Goal: Task Accomplishment & Management: Manage account settings

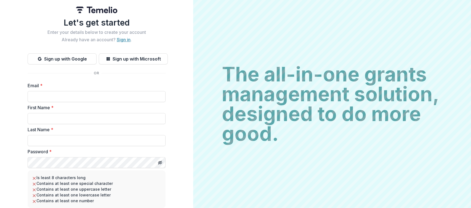
type input "**********"
click at [124, 40] on link "Sign in" at bounding box center [124, 40] width 14 height 6
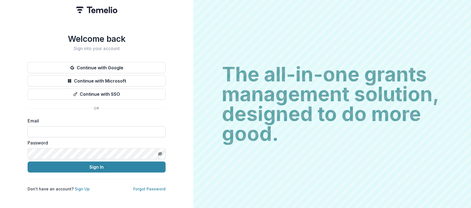
click at [94, 129] on input at bounding box center [97, 132] width 138 height 11
type input "**********"
click at [140, 187] on link "Forgot Password" at bounding box center [149, 189] width 32 height 5
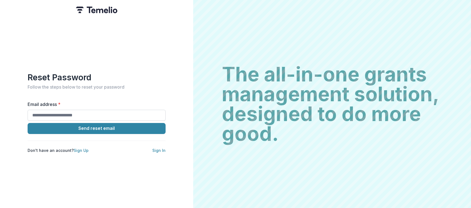
click at [84, 111] on input "Email address *" at bounding box center [97, 115] width 138 height 11
type input "**********"
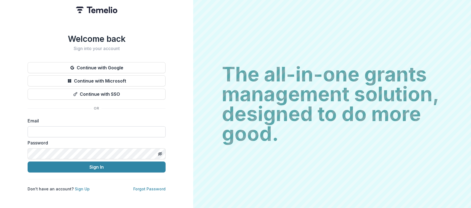
click at [88, 130] on input at bounding box center [97, 132] width 138 height 11
type input "**********"
click at [160, 152] on icon "Toggle password visibility" at bounding box center [160, 154] width 4 height 4
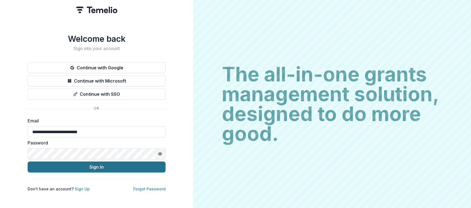
click at [93, 166] on button "Sign In" at bounding box center [97, 167] width 138 height 11
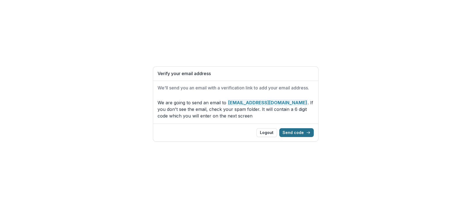
click at [294, 133] on button "Send code" at bounding box center [296, 132] width 34 height 9
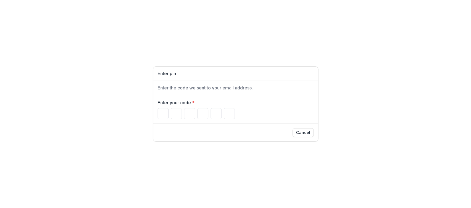
type input "*"
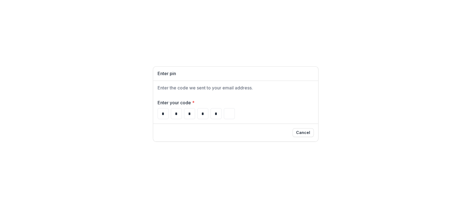
type input "*"
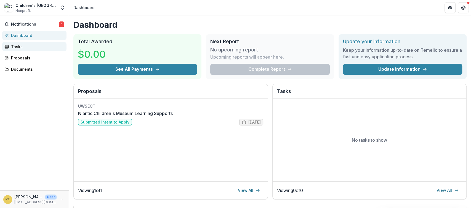
click at [16, 45] on div "Tasks" at bounding box center [36, 47] width 51 height 6
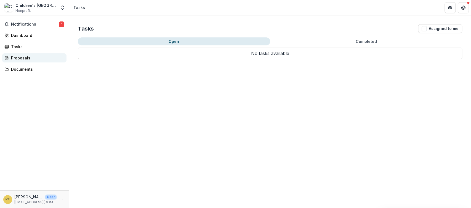
click at [20, 57] on div "Proposals" at bounding box center [36, 58] width 51 height 6
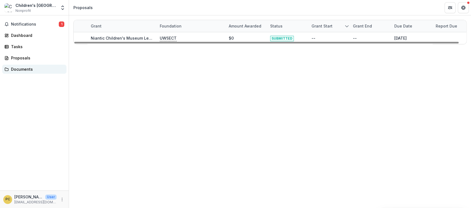
click at [18, 71] on div "Documents" at bounding box center [36, 69] width 51 height 6
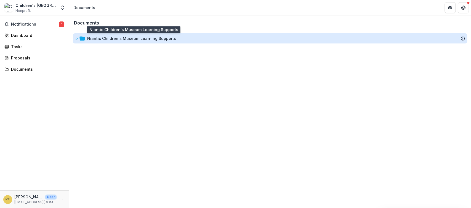
click at [119, 37] on div "Niantic Children's Museum Learning Supports" at bounding box center [131, 39] width 89 height 6
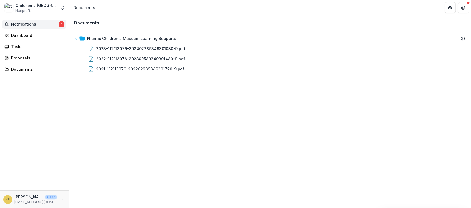
click at [23, 23] on span "Notifications" at bounding box center [35, 24] width 48 height 5
click at [198, 100] on div "Documents Niantic Children's Museum Learning Supports 2023-112113076-2024022893…" at bounding box center [270, 111] width 402 height 193
click at [19, 9] on span "Nonprofit" at bounding box center [22, 10] width 15 height 5
click at [62, 10] on button "Open entity switcher" at bounding box center [63, 7] width 8 height 11
click at [63, 4] on button "Open entity switcher" at bounding box center [63, 7] width 8 height 11
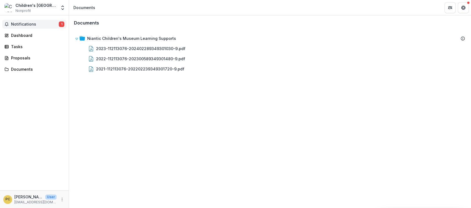
click at [16, 22] on span "Notifications" at bounding box center [35, 24] width 48 height 5
click at [19, 35] on div "Dashboard" at bounding box center [36, 36] width 51 height 6
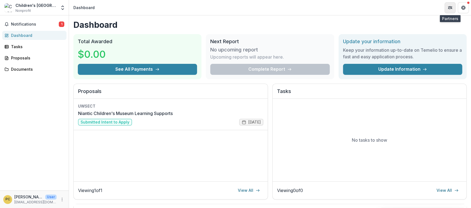
click at [448, 6] on icon "Partners" at bounding box center [448, 6] width 1 height 1
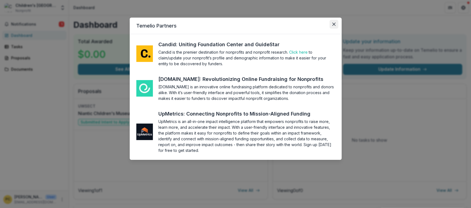
click at [334, 23] on icon "Close" at bounding box center [333, 24] width 3 height 3
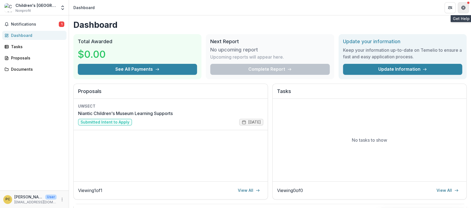
click at [461, 8] on icon "Get Help" at bounding box center [463, 8] width 4 height 4
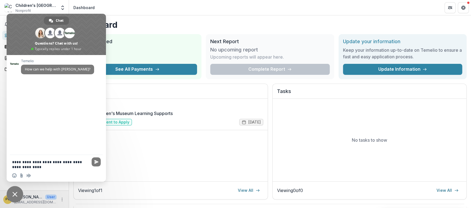
type textarea "**********"
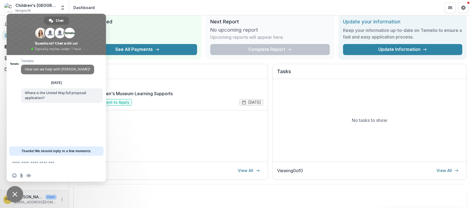
scroll to position [12, 0]
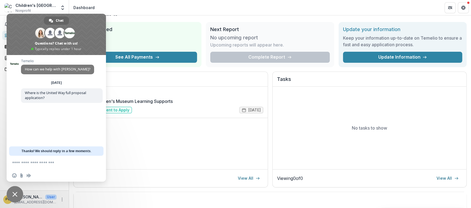
click at [165, 144] on div "UWSECT Niantic Children's Museum Learning Supports Submitted Intent to Apply [D…" at bounding box center [171, 128] width 194 height 83
click at [130, 141] on div "UWSECT Niantic Children's Museum Learning Supports Submitted Intent to Apply [D…" at bounding box center [171, 128] width 194 height 83
drag, startPoint x: 87, startPoint y: 42, endPoint x: 97, endPoint y: 44, distance: 10.7
click at [97, 44] on span at bounding box center [56, 34] width 99 height 41
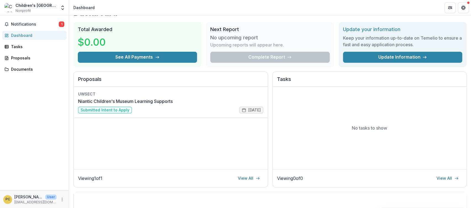
click at [44, 8] on div "Children's [GEOGRAPHIC_DATA], Inc." at bounding box center [35, 5] width 41 height 6
click at [62, 9] on polyline "Open entity switcher" at bounding box center [62, 9] width 2 height 1
click at [47, 112] on div "Notifications 1 Dashboard Tasks Proposals Documents" at bounding box center [34, 102] width 69 height 175
click at [29, 198] on p "[PERSON_NAME]" at bounding box center [28, 197] width 29 height 6
click at [60, 201] on icon "More" at bounding box center [62, 200] width 4 height 4
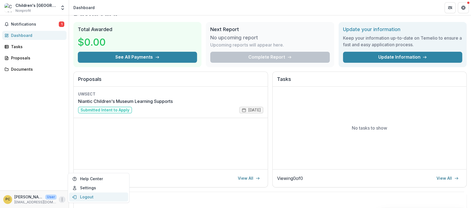
click at [89, 198] on button "Logout" at bounding box center [98, 197] width 59 height 9
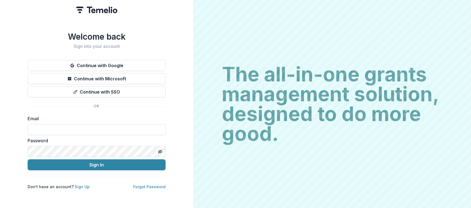
type input "**********"
